Goal: Check status

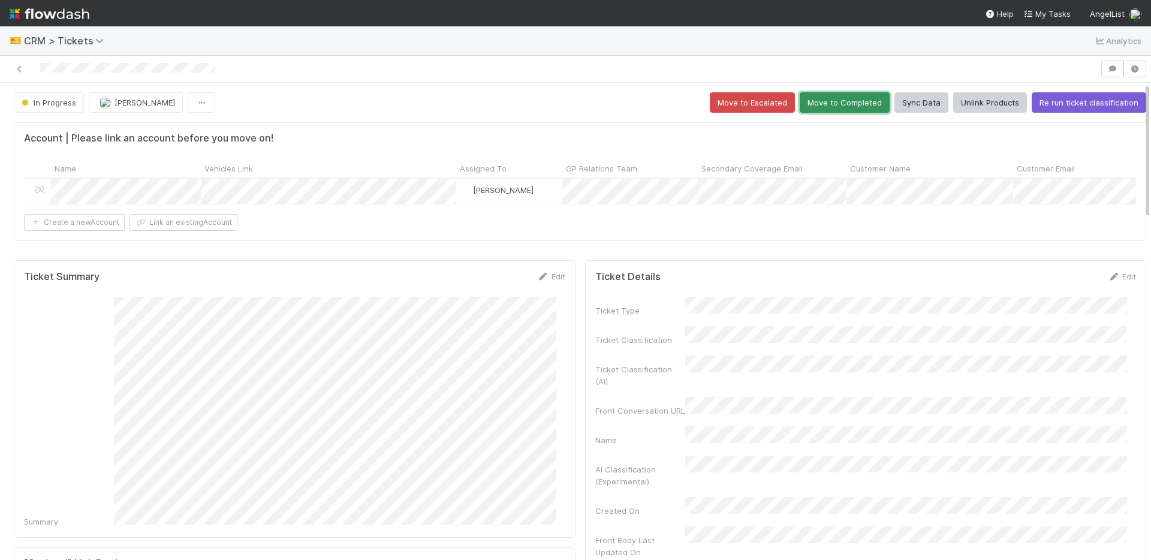
click at [811, 101] on button "Move to Completed" at bounding box center [844, 102] width 90 height 20
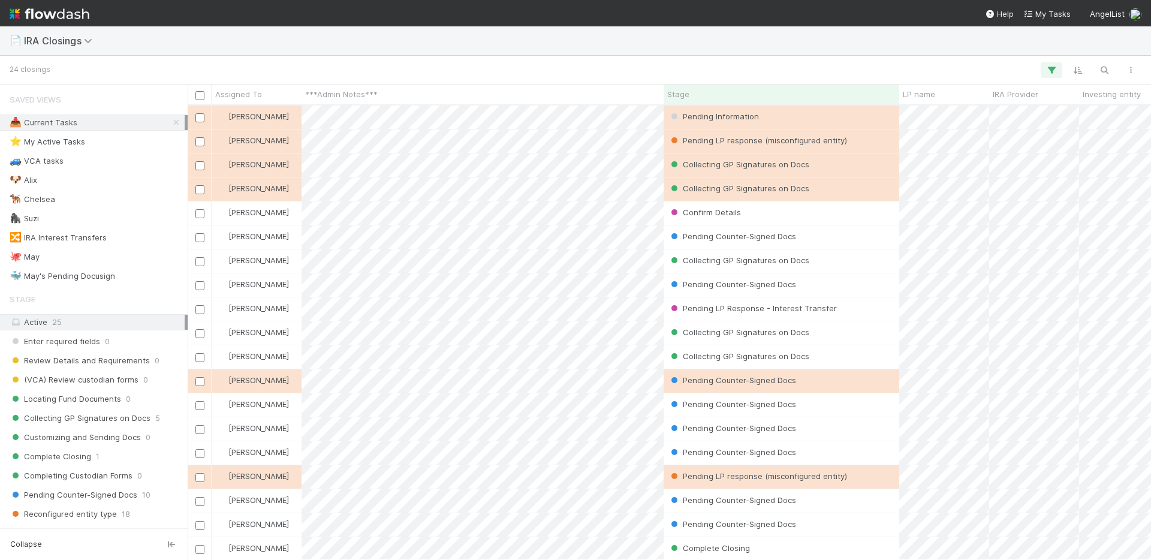
scroll to position [445, 954]
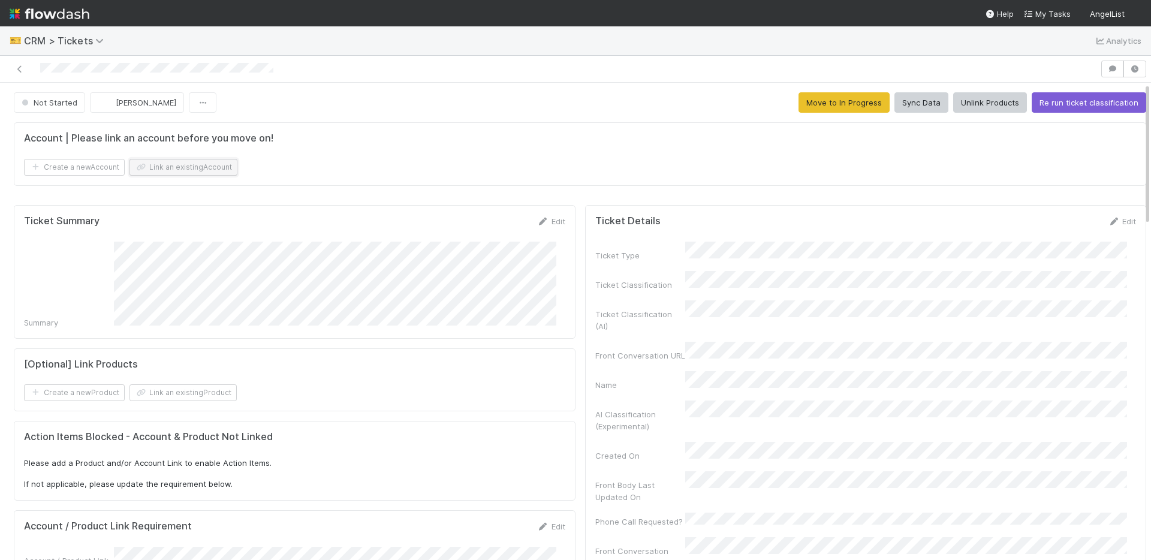
click at [207, 168] on button "Link an existing Account" at bounding box center [183, 167] width 108 height 17
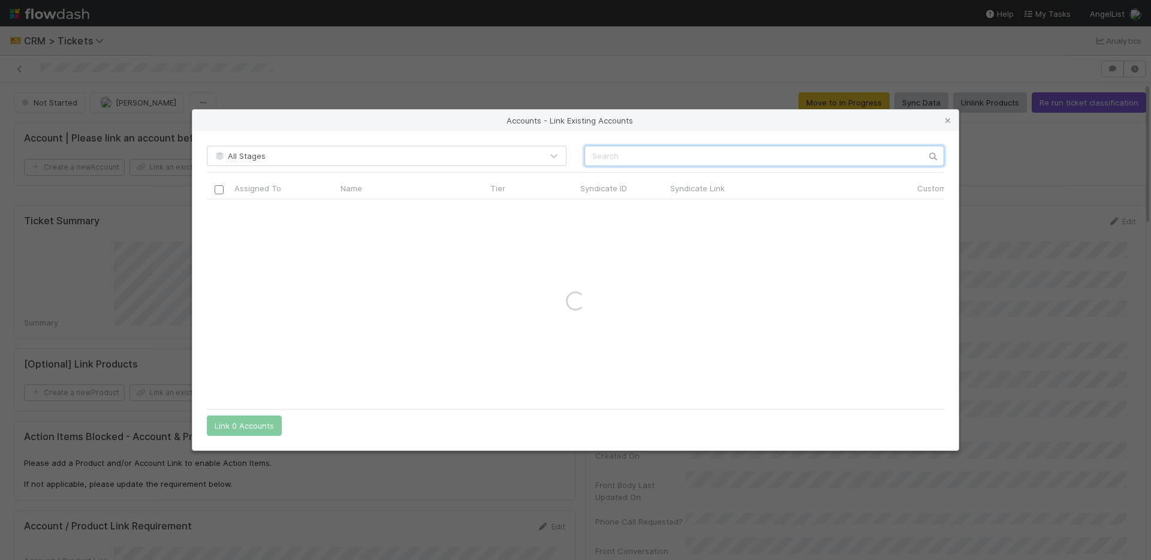
click at [702, 159] on input "text" at bounding box center [764, 156] width 360 height 20
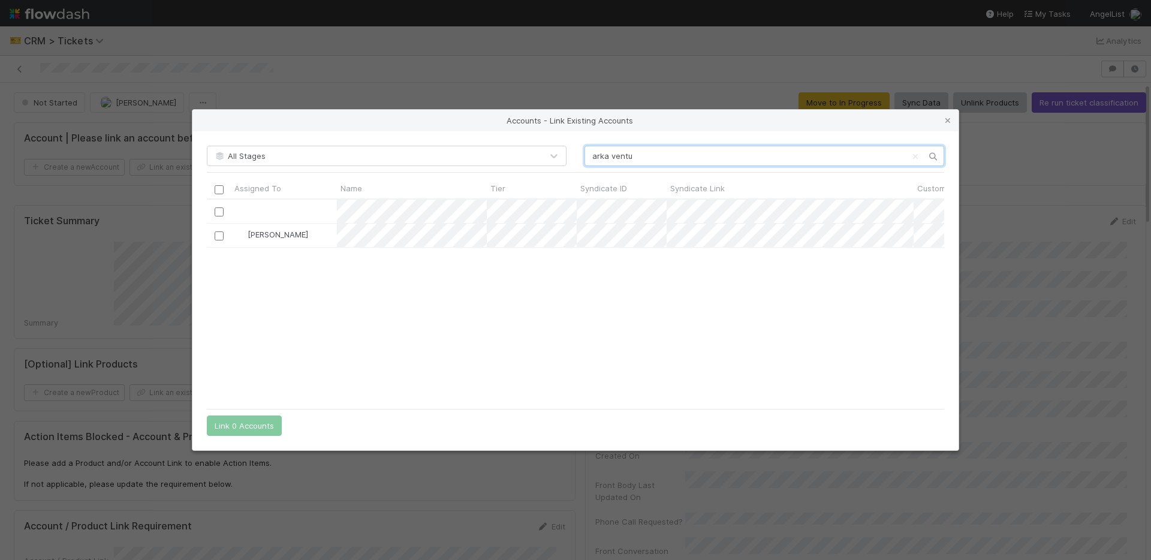
scroll to position [194, 728]
type input "arka ventu"
click at [216, 237] on input "checkbox" at bounding box center [219, 235] width 9 height 9
click at [250, 427] on button "Link 1 Account" at bounding box center [242, 425] width 70 height 20
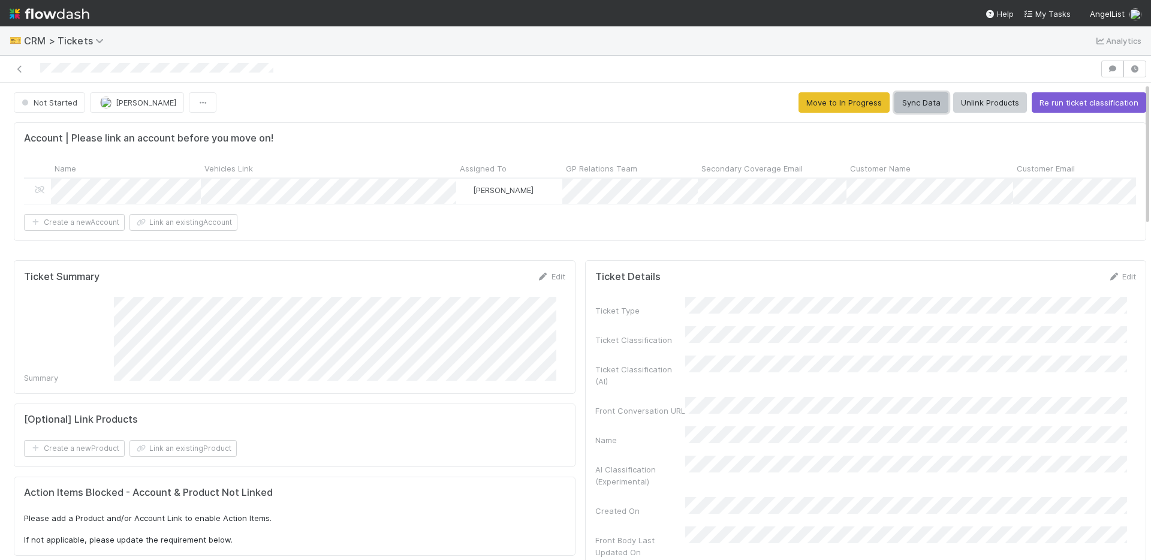
click at [911, 95] on button "Sync Data" at bounding box center [921, 102] width 54 height 20
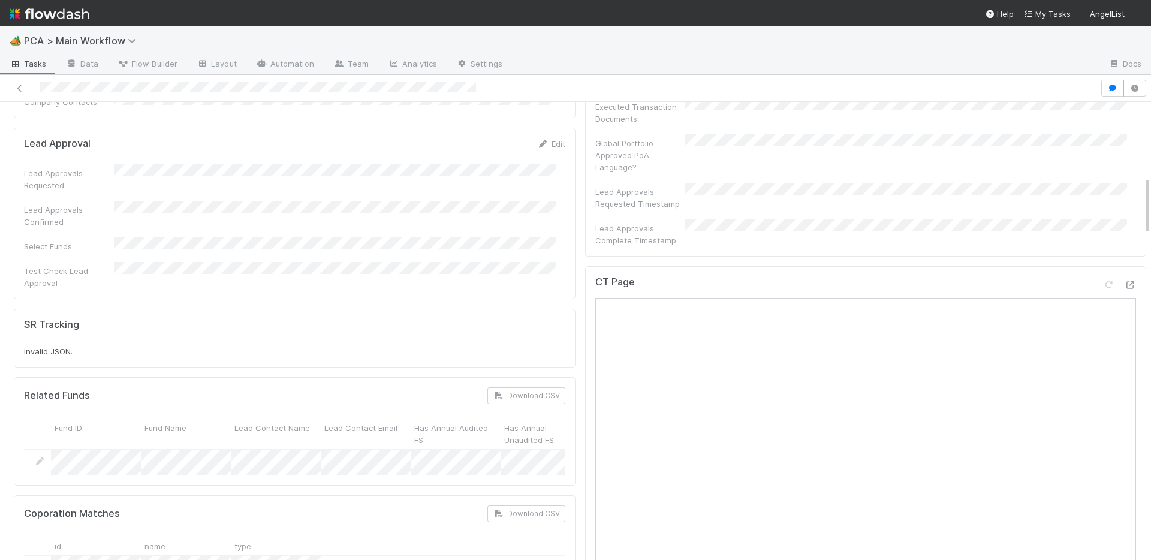
scroll to position [592, 0]
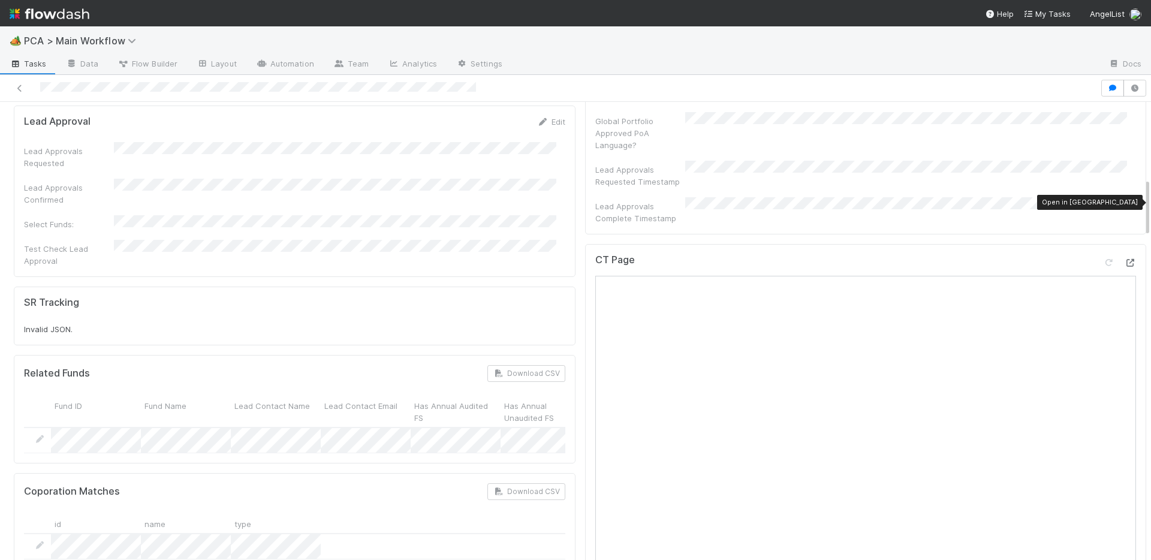
click at [1124, 259] on icon at bounding box center [1130, 263] width 12 height 8
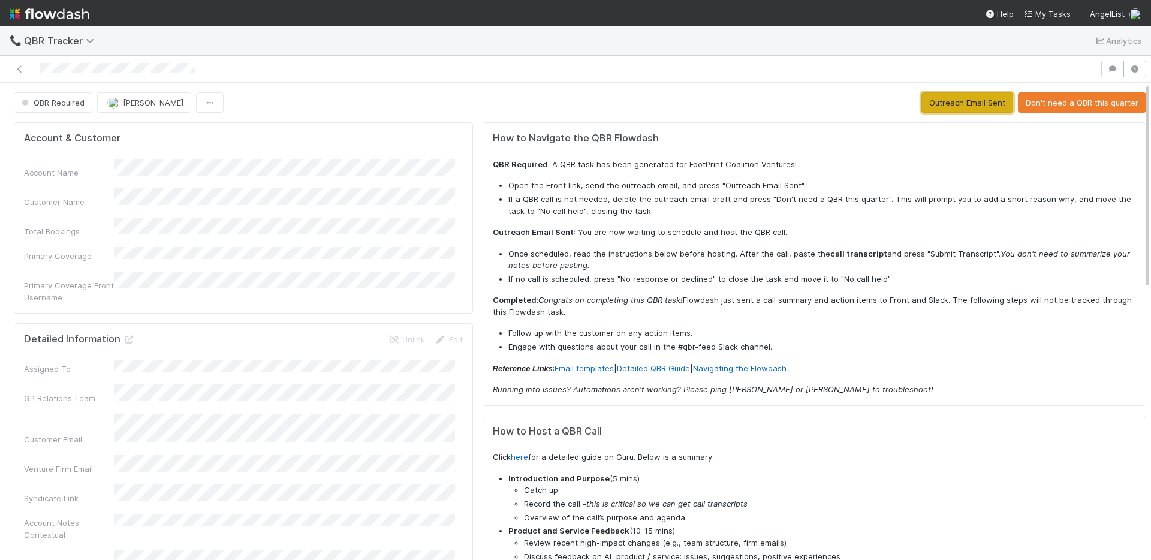
click at [979, 108] on button "Outreach Email Sent" at bounding box center [967, 102] width 92 height 20
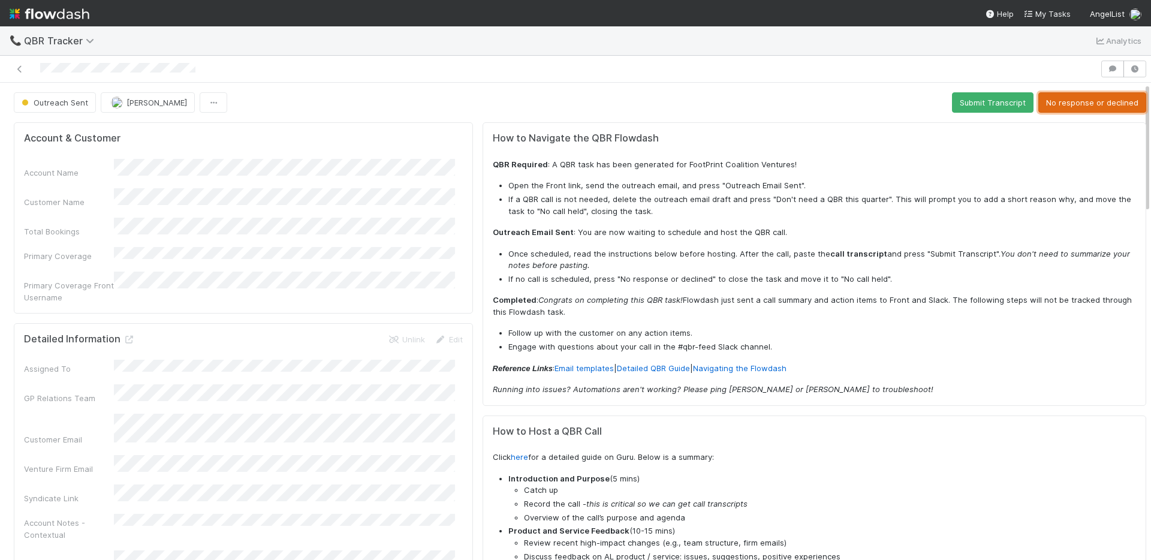
click at [1043, 108] on button "No response or declined" at bounding box center [1092, 102] width 108 height 20
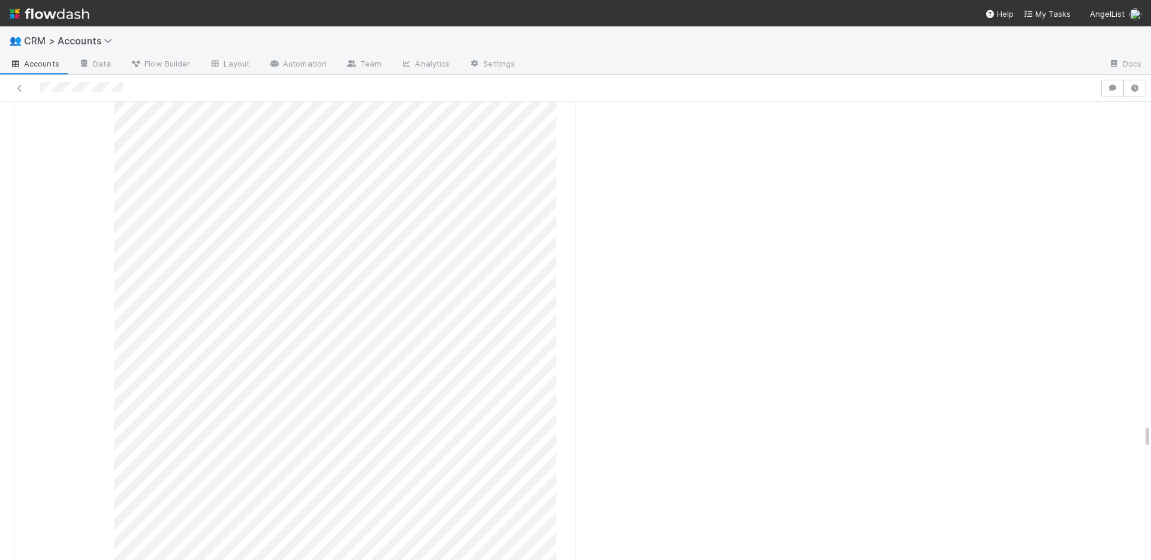
scroll to position [5960, 0]
